Goal: Navigation & Orientation: Find specific page/section

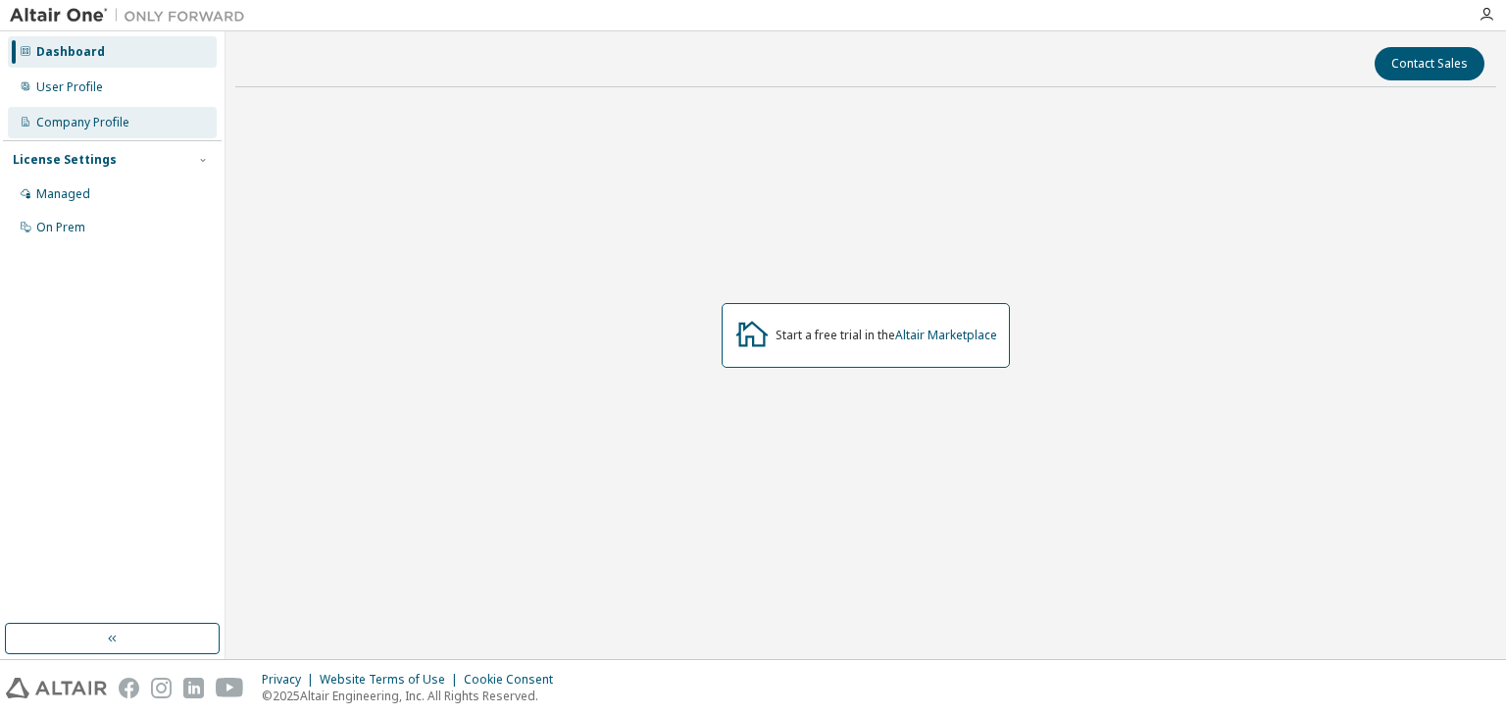
click at [162, 125] on div "Company Profile" at bounding box center [112, 122] width 209 height 31
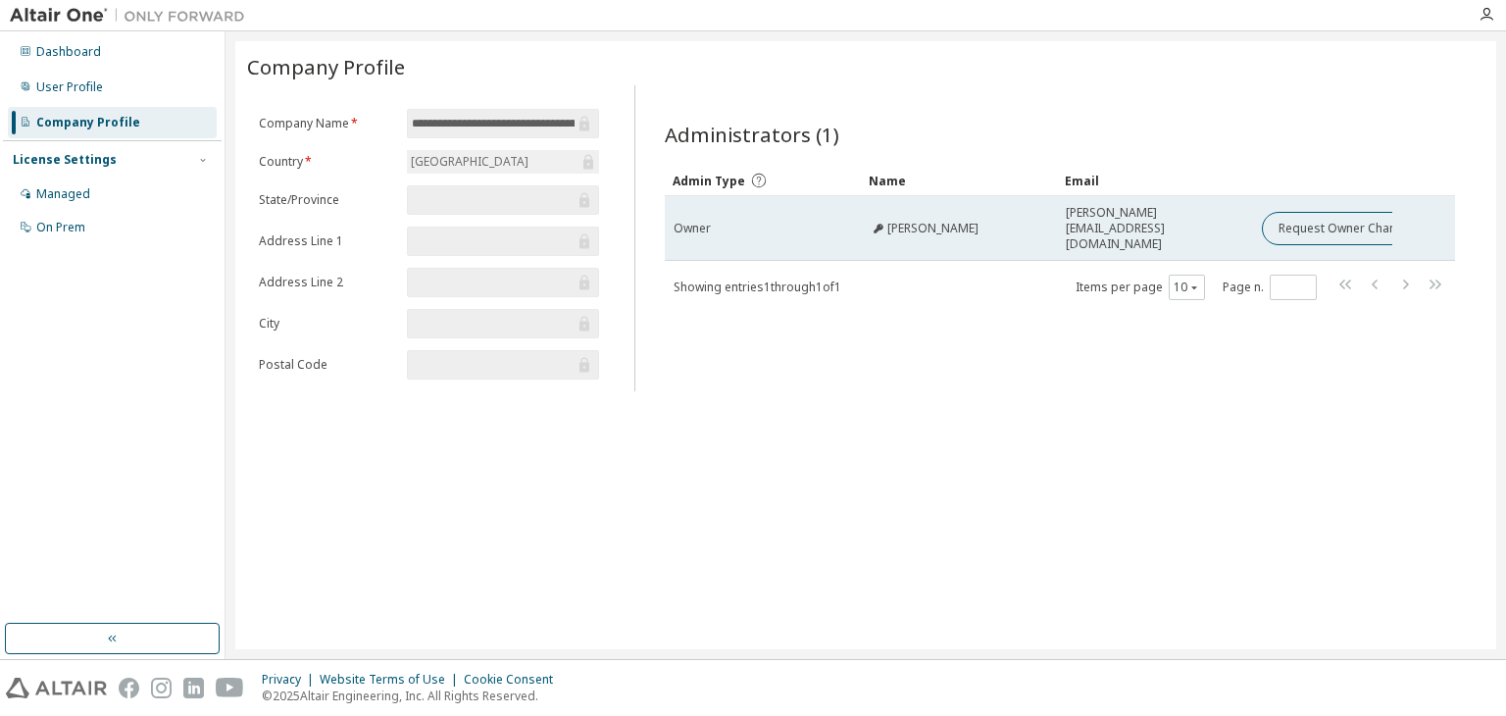
click at [1215, 224] on div "sheron@iitgoa.ac.in" at bounding box center [1154, 228] width 178 height 47
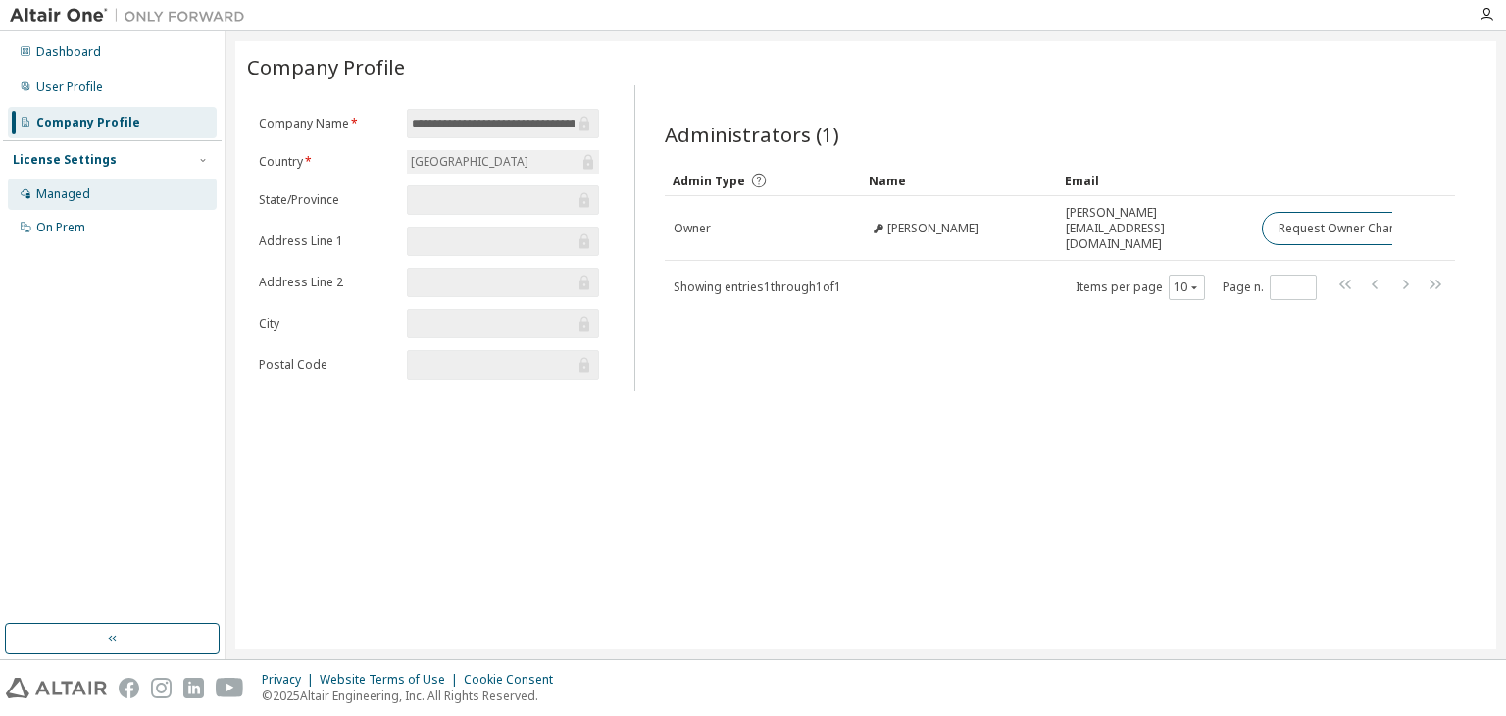
click at [114, 197] on div "Managed" at bounding box center [112, 193] width 209 height 31
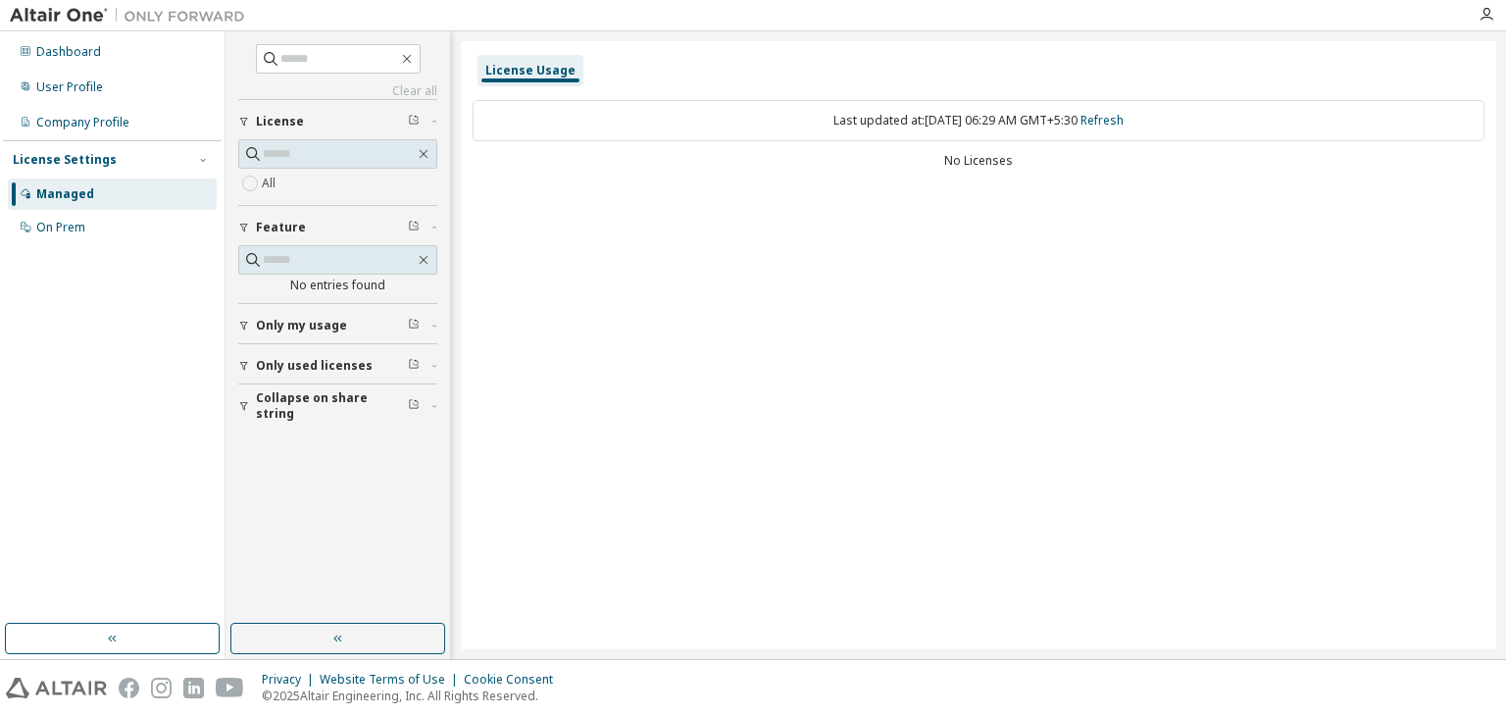
click at [301, 345] on button "Only used licenses" at bounding box center [337, 365] width 199 height 43
click at [289, 318] on span "Only my usage" at bounding box center [301, 326] width 91 height 16
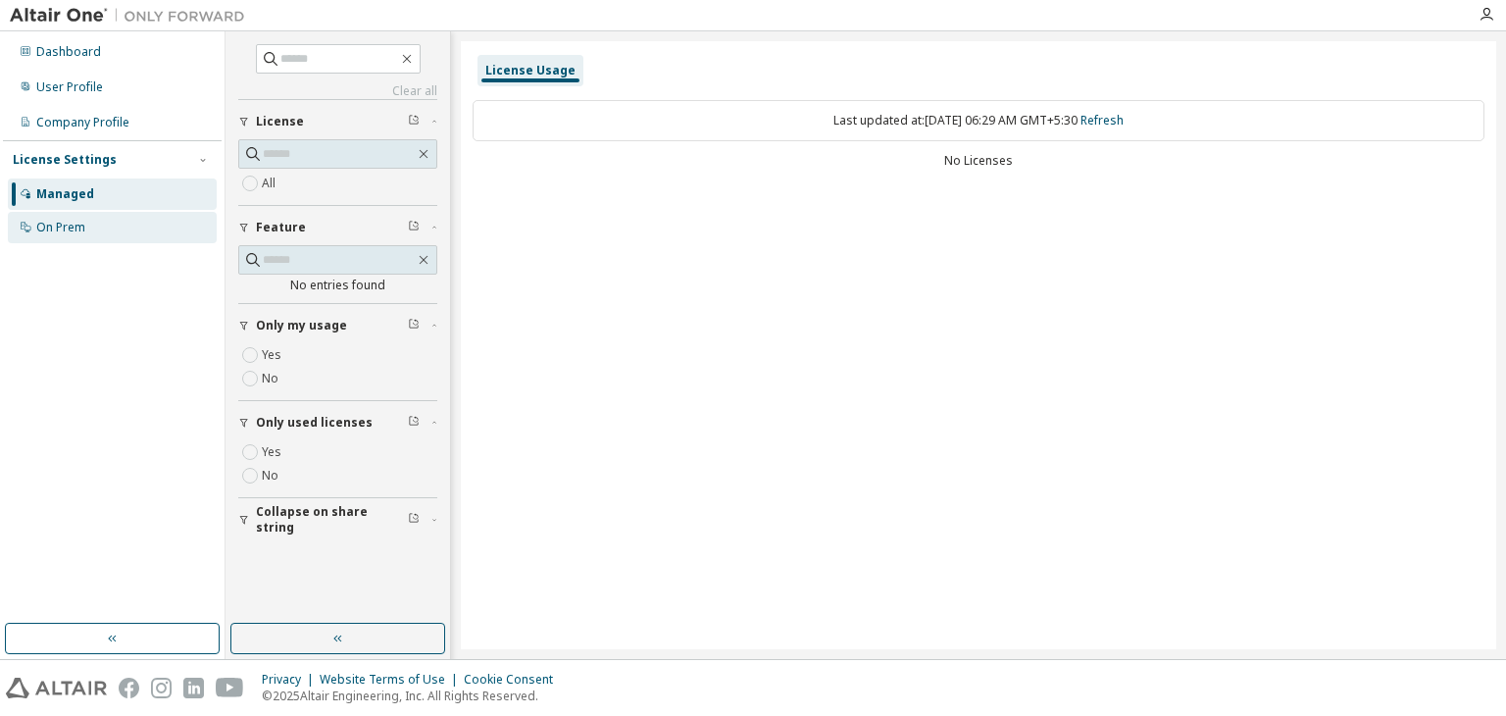
click at [94, 236] on div "On Prem" at bounding box center [112, 227] width 209 height 31
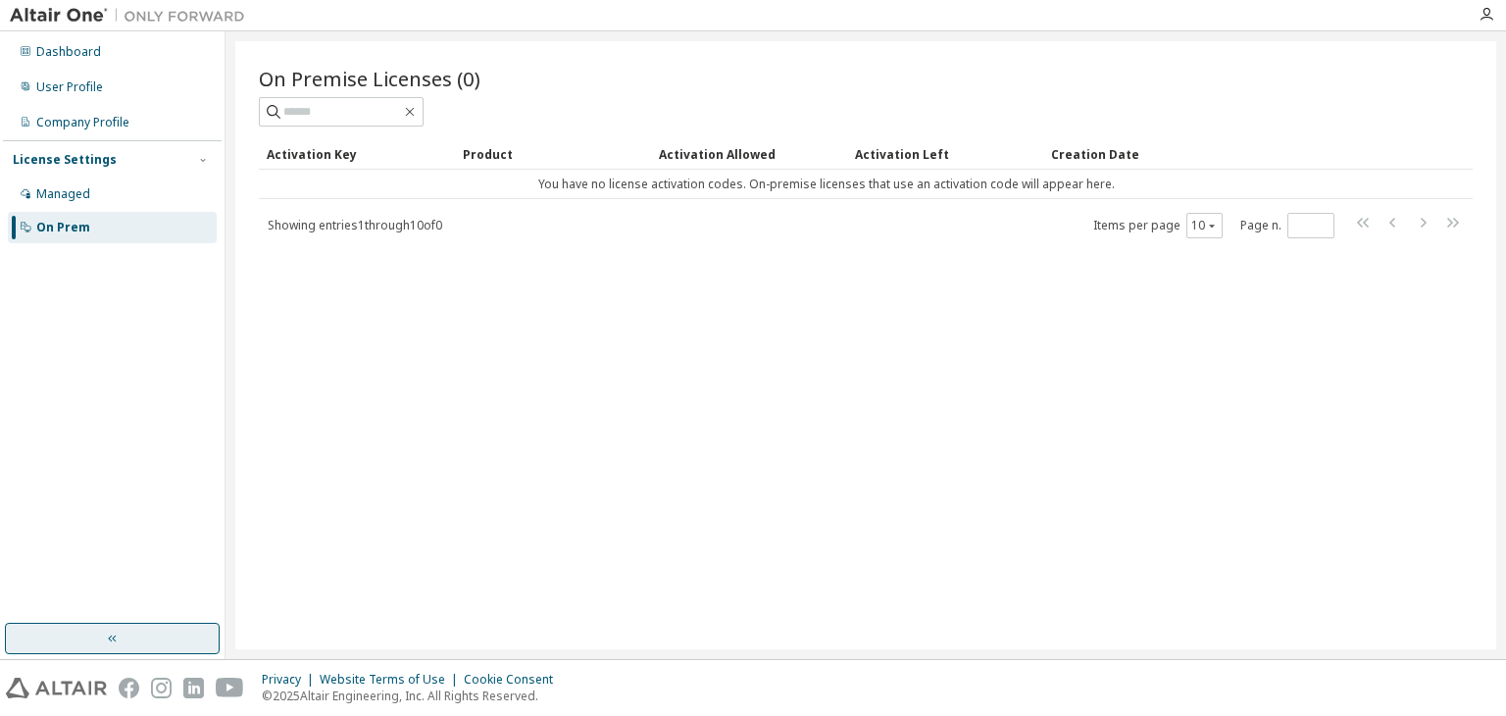
click at [89, 640] on button "button" at bounding box center [112, 637] width 215 height 31
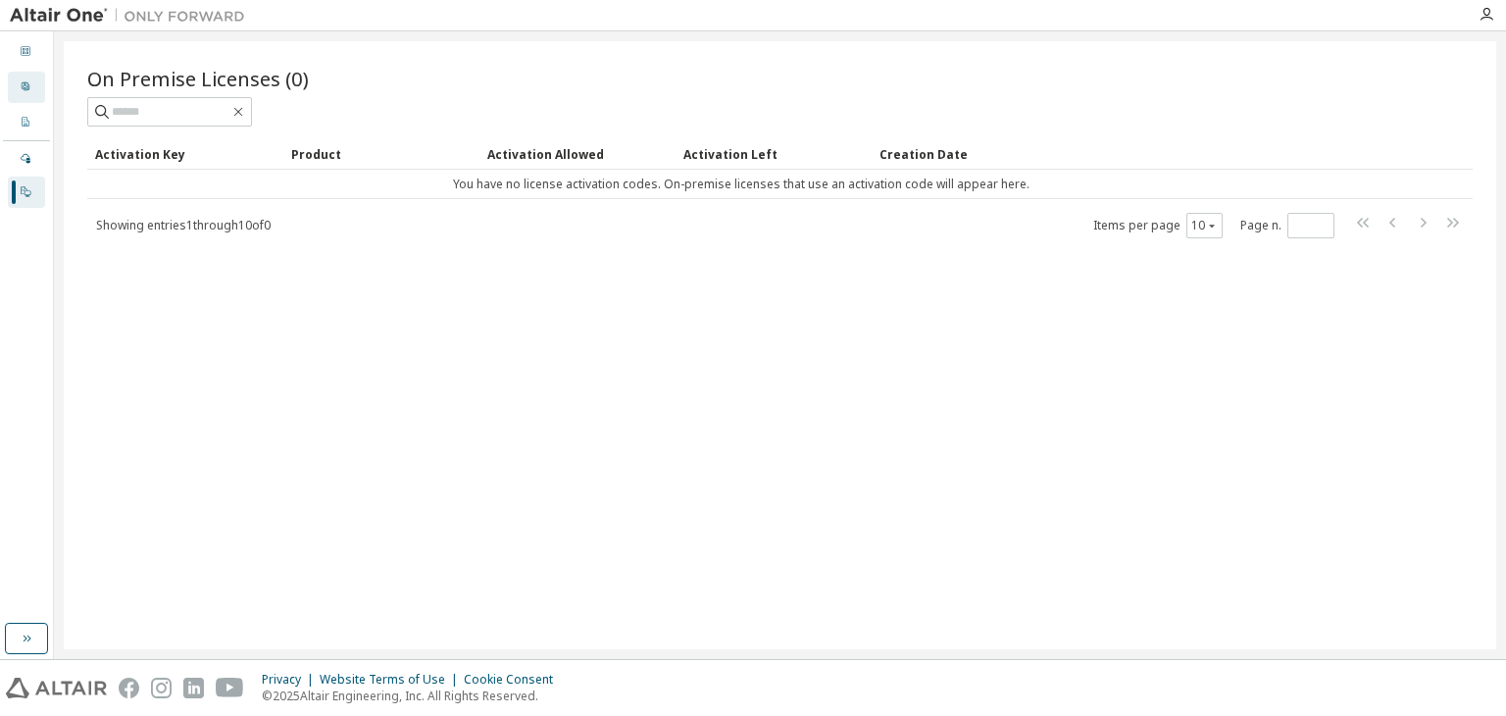
click at [25, 84] on icon at bounding box center [26, 86] width 12 height 12
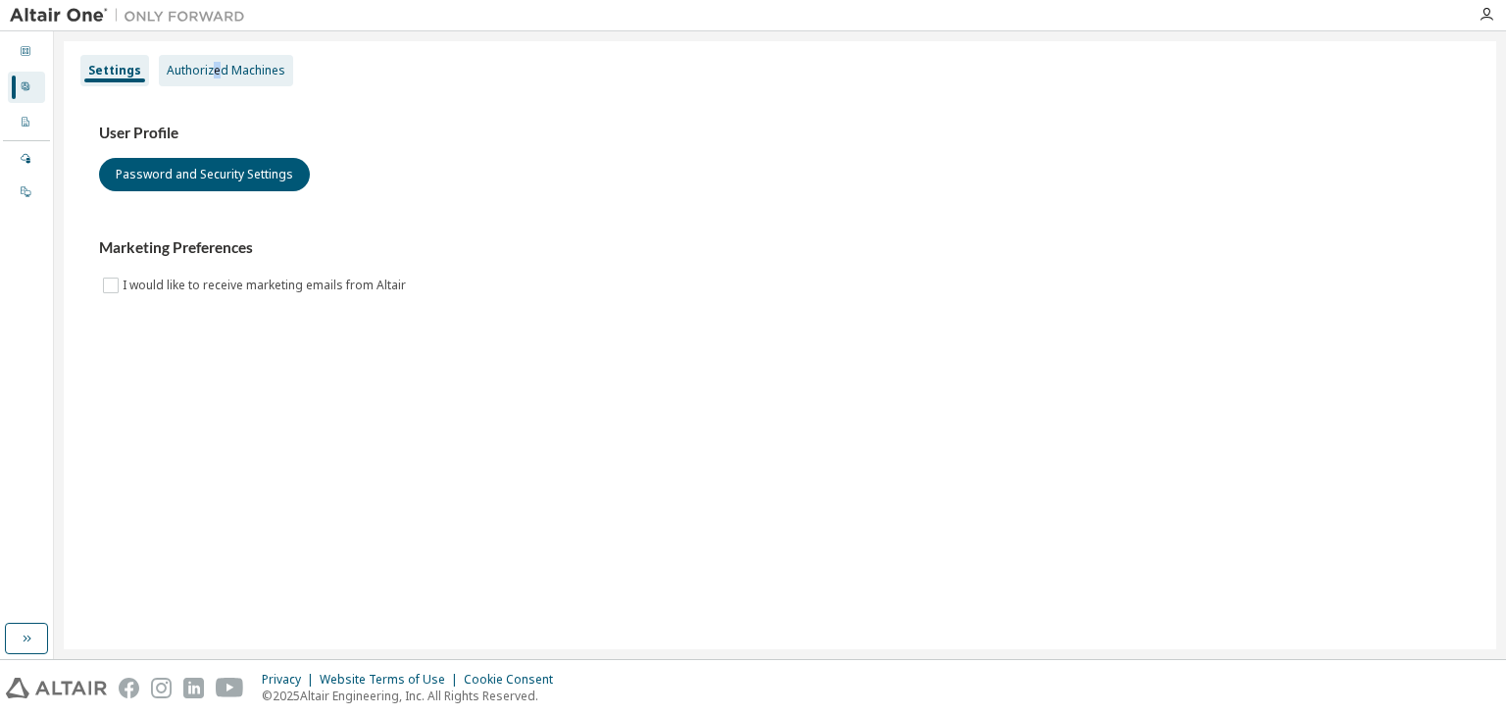
drag, startPoint x: 215, startPoint y: 87, endPoint x: 207, endPoint y: 67, distance: 22.0
click at [207, 67] on div "Settings Authorized Machines" at bounding box center [779, 70] width 1409 height 35
click at [207, 67] on div "Authorized Machines" at bounding box center [226, 71] width 119 height 16
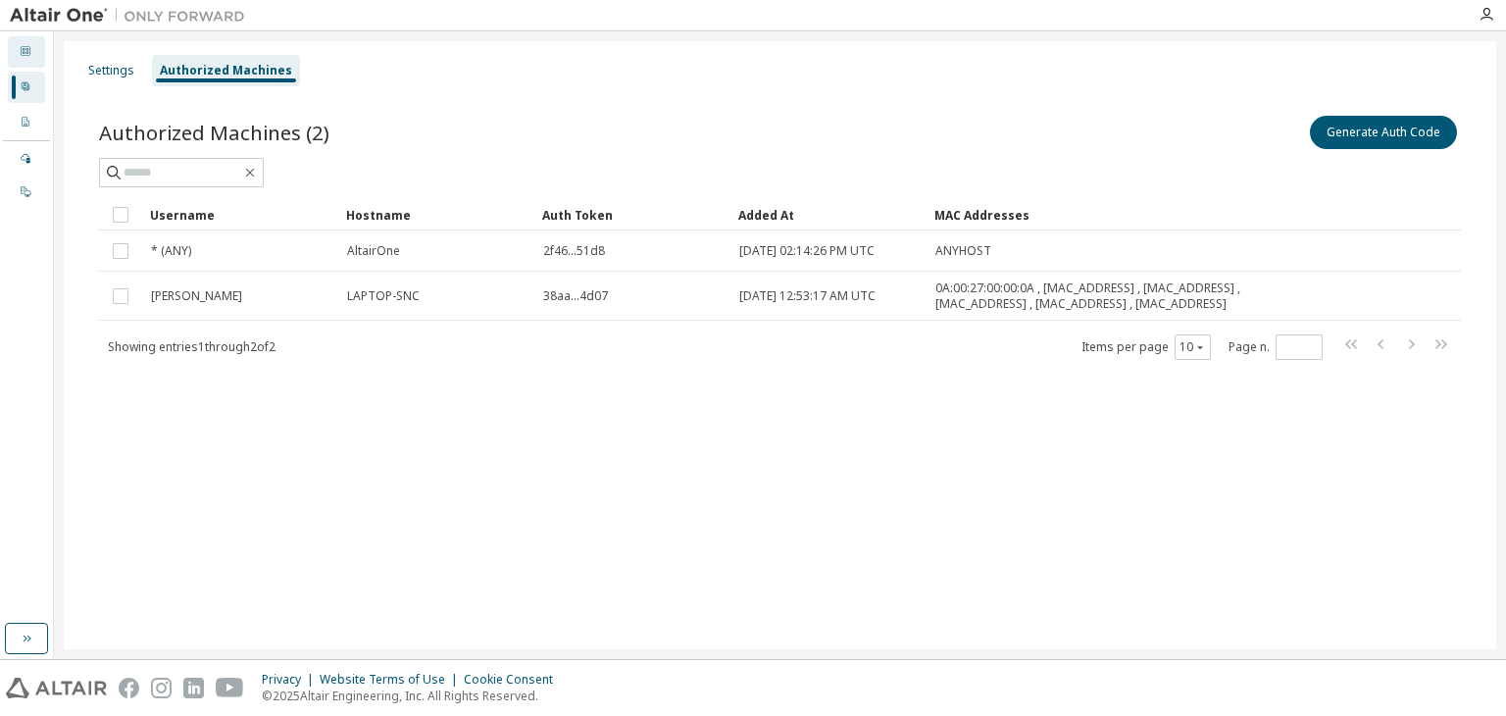
click at [24, 57] on div at bounding box center [26, 52] width 12 height 16
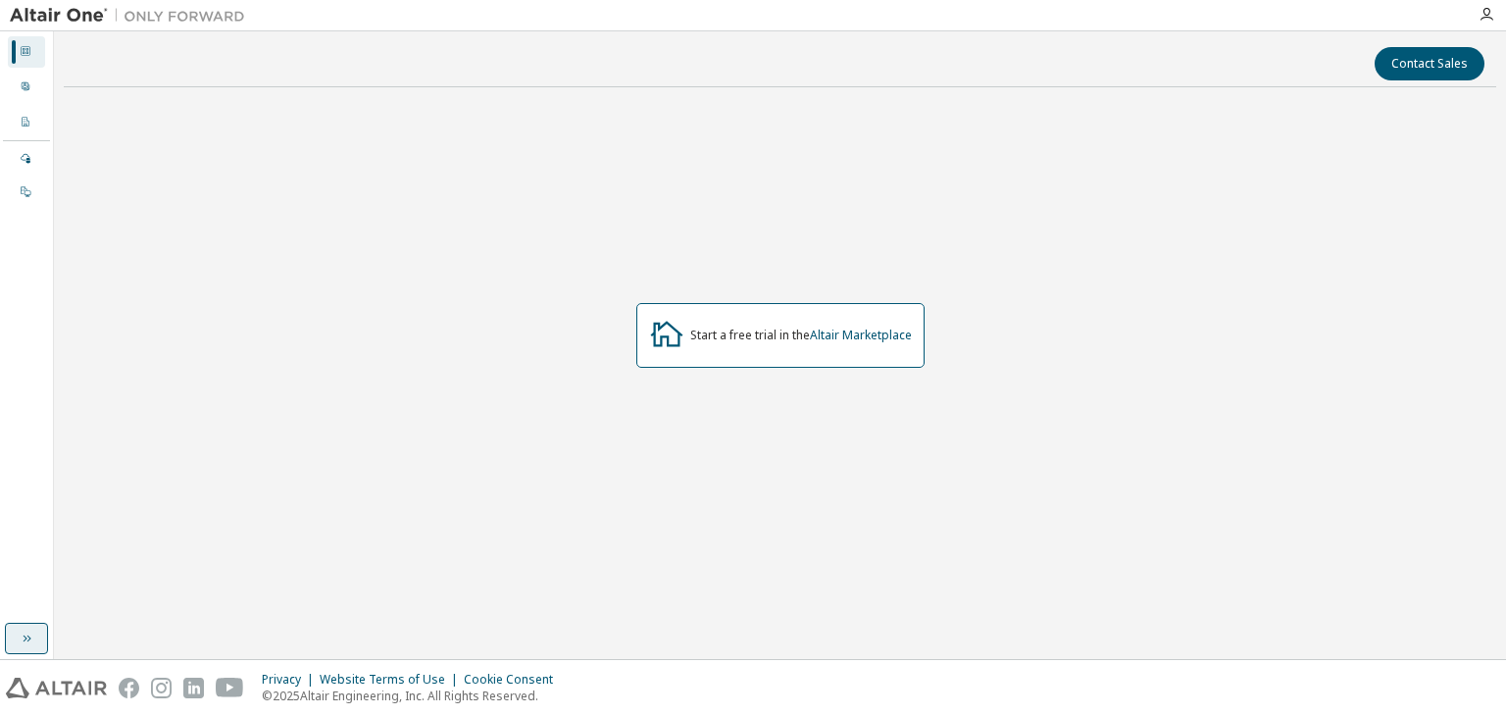
click at [32, 643] on icon "button" at bounding box center [27, 638] width 16 height 16
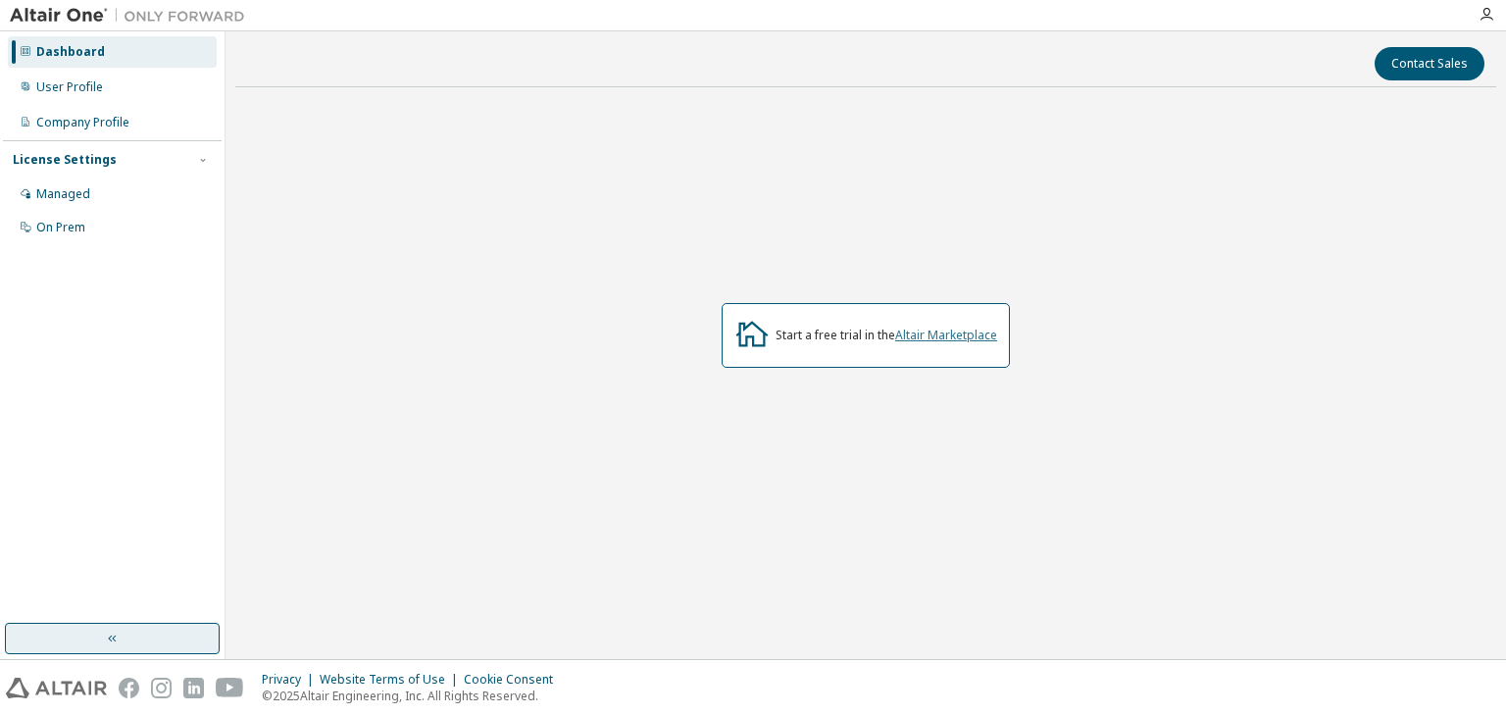
click at [968, 330] on link "Altair Marketplace" at bounding box center [946, 334] width 102 height 17
